Goal: Transaction & Acquisition: Book appointment/travel/reservation

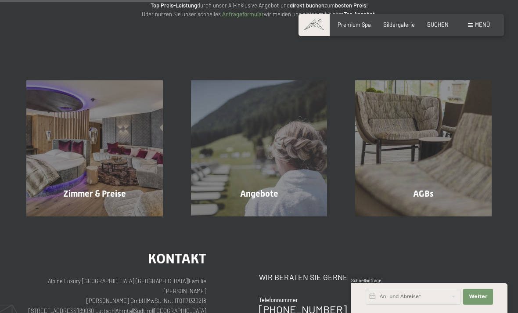
scroll to position [124, 0]
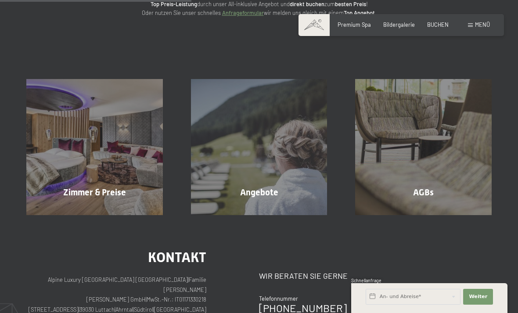
click at [253, 207] on span "Mehr erfahren" at bounding box center [260, 211] width 43 height 8
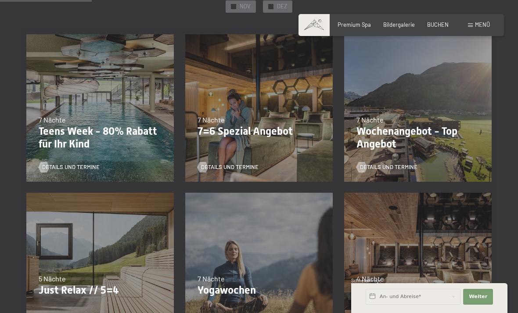
scroll to position [213, 0]
click at [233, 128] on p "7=6 Spezial Angebot" at bounding box center [259, 131] width 123 height 13
click at [243, 139] on div "05.10.–26.10.2025 01.11.–21.12.2025 10.01.–01.02.2026 07.03.–29.03.2026 16.05.–…" at bounding box center [259, 107] width 159 height 159
click at [395, 130] on p "Wochenangebot - Top Angebot" at bounding box center [418, 137] width 123 height 25
click at [364, 143] on p "Wochenangebot - Top Angebot" at bounding box center [418, 137] width 123 height 25
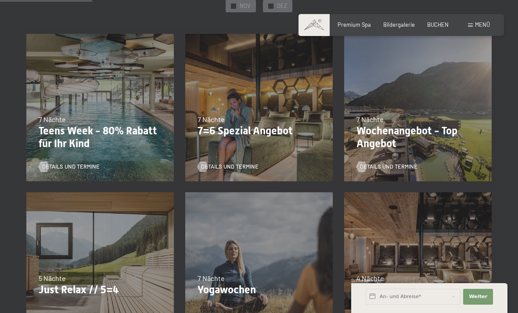
click at [373, 163] on span "Details und Termine" at bounding box center [389, 167] width 58 height 8
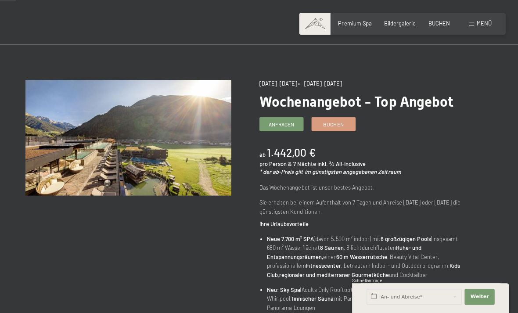
scroll to position [25, 0]
